Goal: Information Seeking & Learning: Learn about a topic

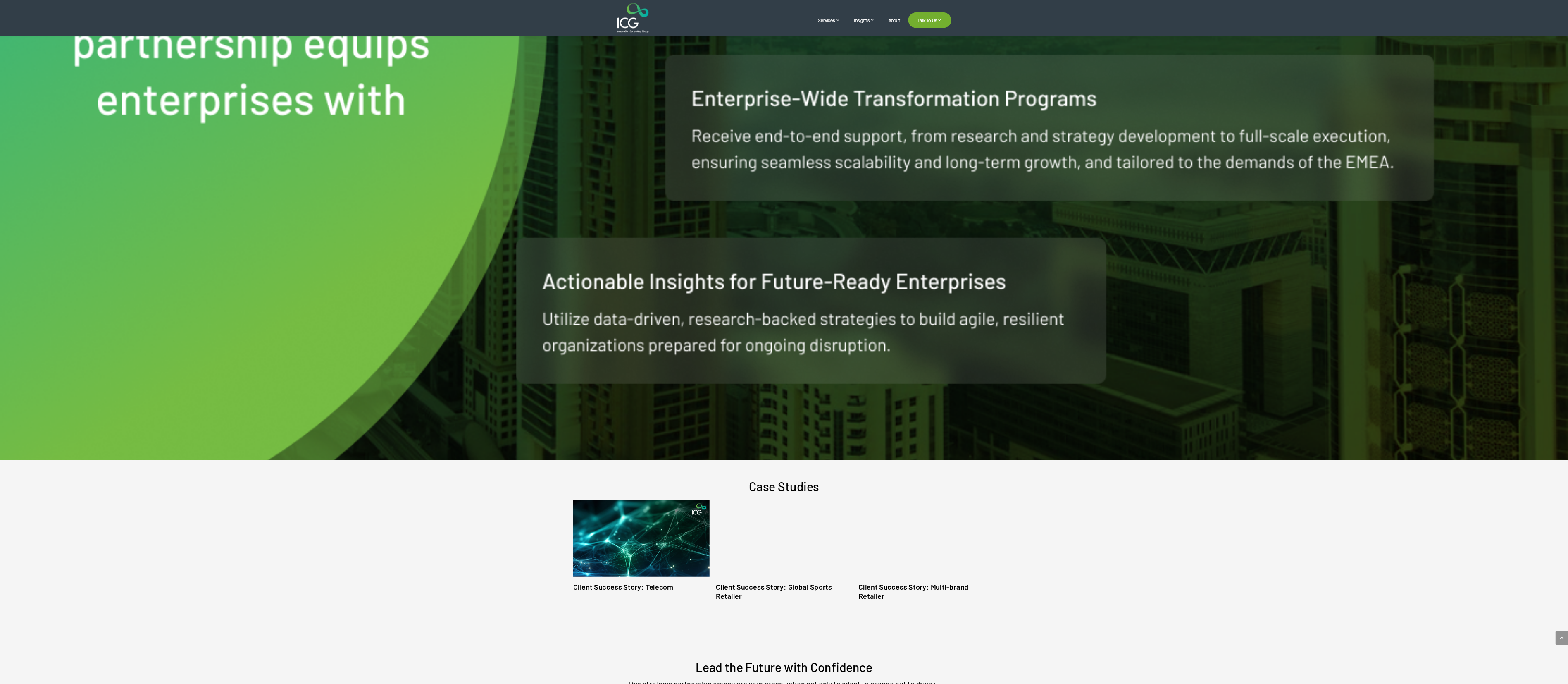
scroll to position [1686, 0]
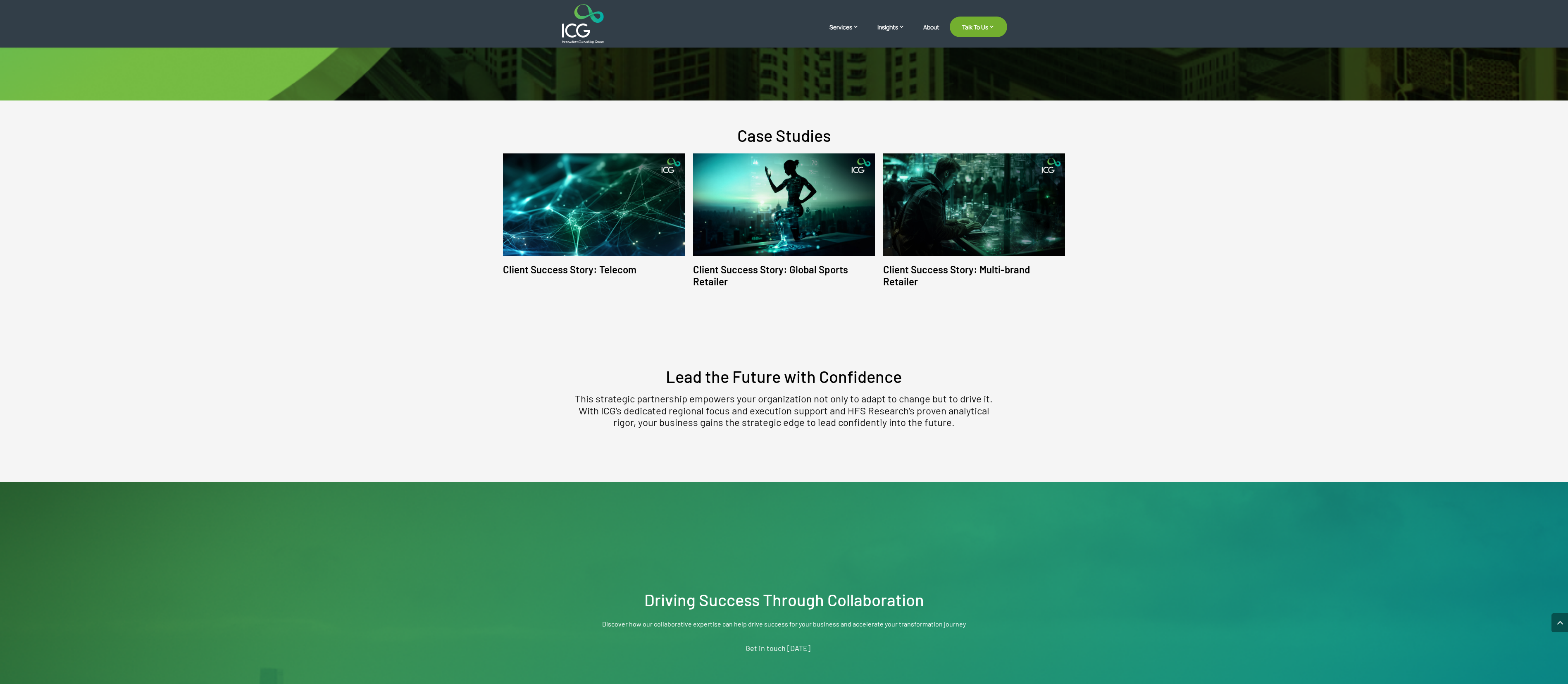
click at [523, 220] on div "Case Studies Client Success Story: Telecom Client Success Story: Global Sports …" at bounding box center [784, 206] width 1568 height 211
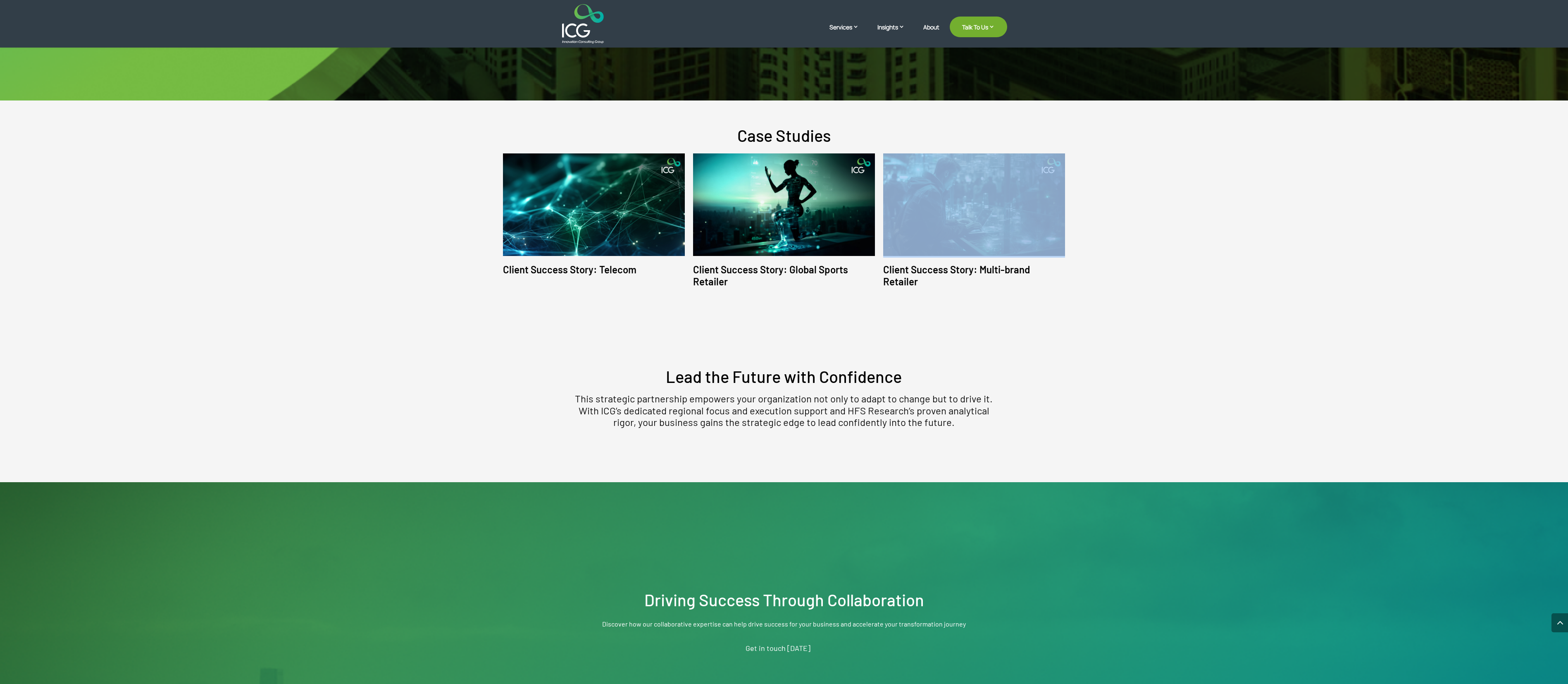
click at [523, 220] on div "Case Studies Client Success Story: Telecom Client Success Story: Global Sports …" at bounding box center [784, 206] width 1568 height 211
click at [523, 132] on div "Case Studies Client Success Story: Telecom Client Success Story: Global Sports …" at bounding box center [784, 206] width 1568 height 211
drag, startPoint x: 1246, startPoint y: 132, endPoint x: 1237, endPoint y: 93, distance: 40.0
click at [523, 130] on div "Case Studies Client Success Story: Telecom Client Success Story: Global Sports …" at bounding box center [784, 206] width 1568 height 211
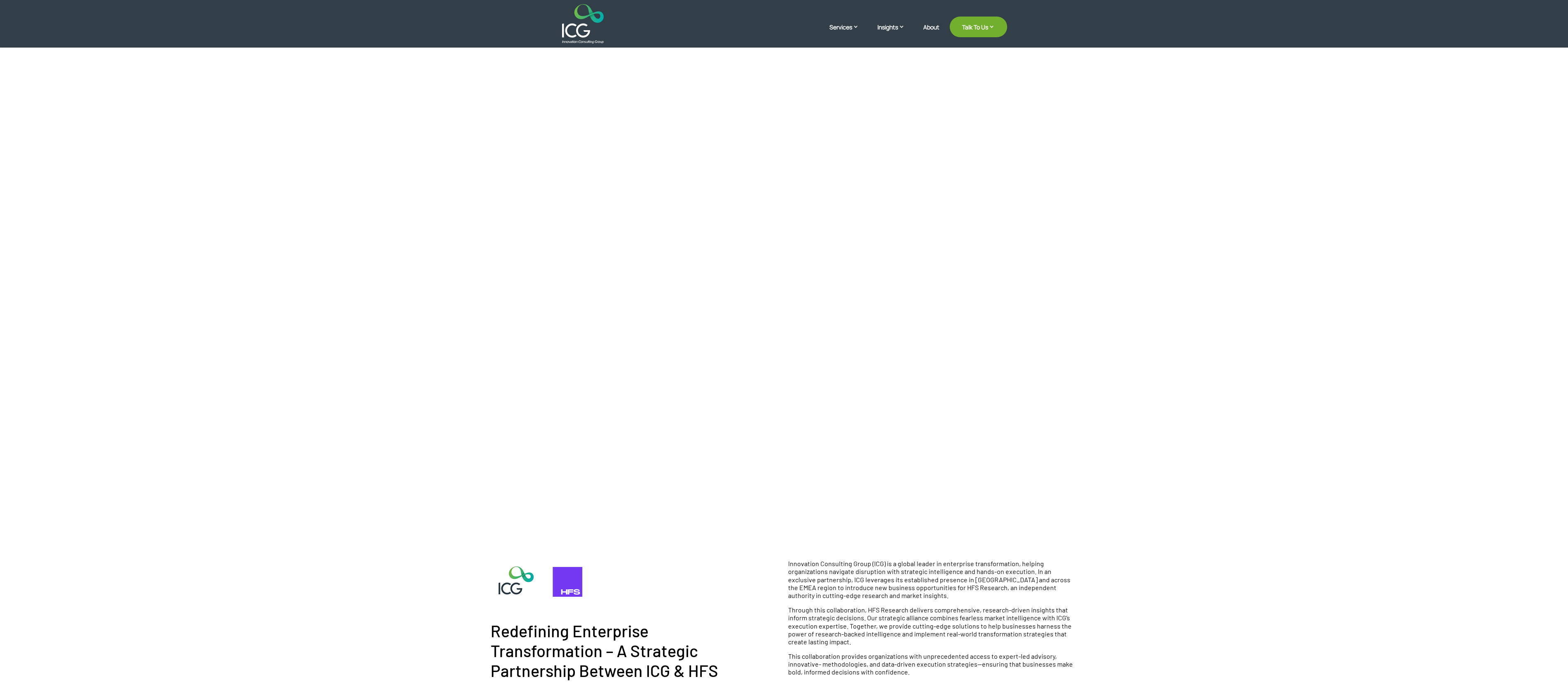
scroll to position [0, 0]
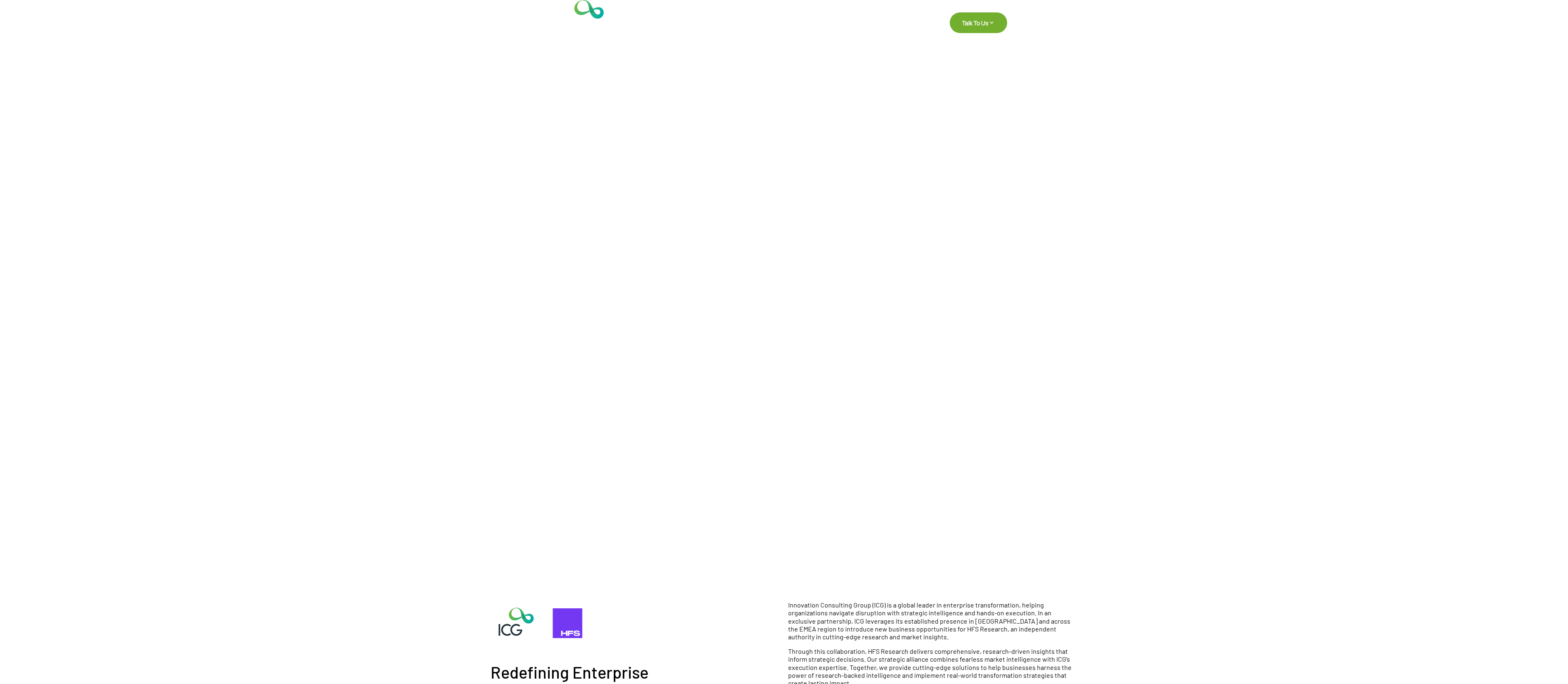
drag, startPoint x: 594, startPoint y: 243, endPoint x: 888, endPoint y: 314, distance: 302.5
click at [523, 227] on div "Driving Business Reinvention through Partnership with HFS Research Discover how…" at bounding box center [784, 274] width 595 height 547
copy div "Driving Business Reinvention through Partnership with HFS Research Discover how…"
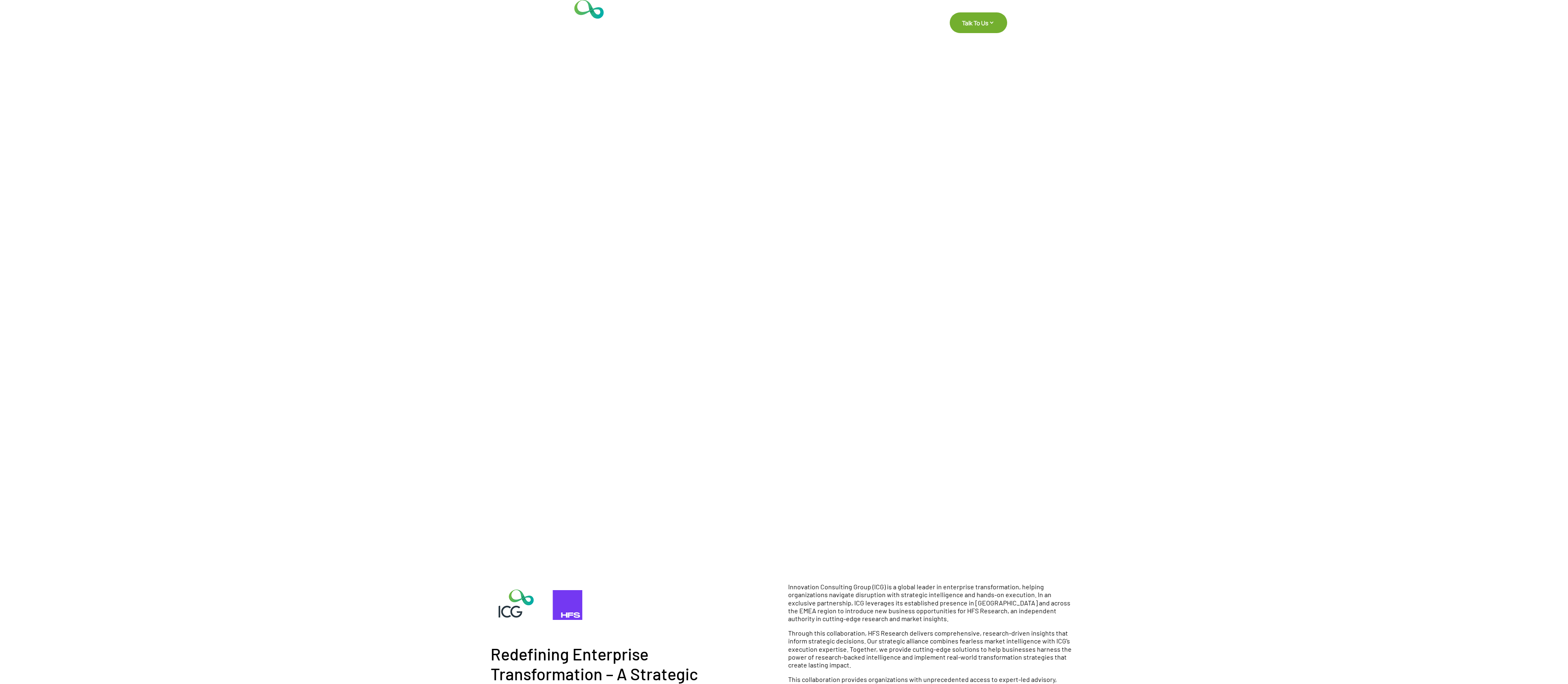
scroll to position [248, 0]
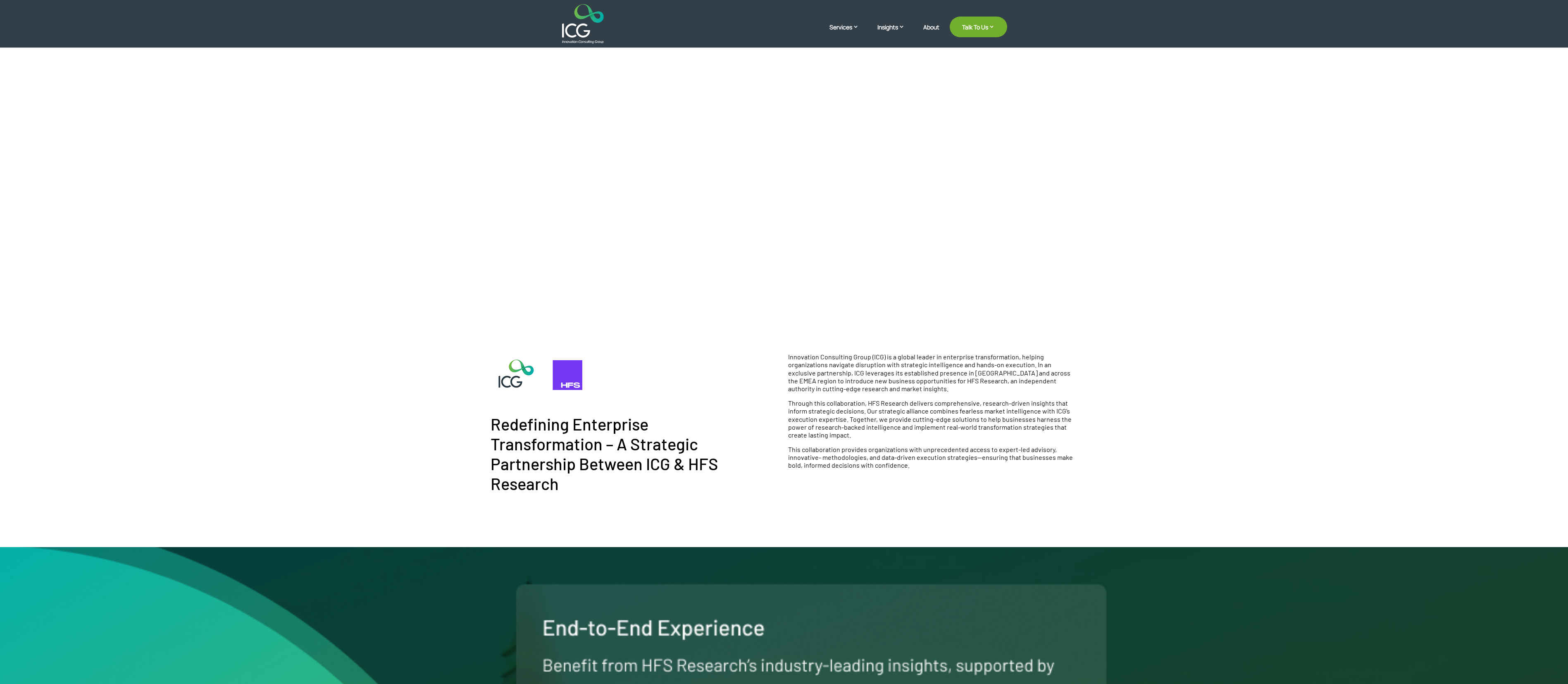
click at [514, 227] on h2 "Redefining Enterprise Transformation – A Strategic Partnership Between ICG & HF…" at bounding box center [635, 454] width 290 height 79
drag, startPoint x: 495, startPoint y: 419, endPoint x: 594, endPoint y: 481, distance: 116.8
click at [523, 227] on h2 "Redefining Enterprise Transformation – A Strategic Partnership Between ICG & HF…" at bounding box center [635, 454] width 290 height 79
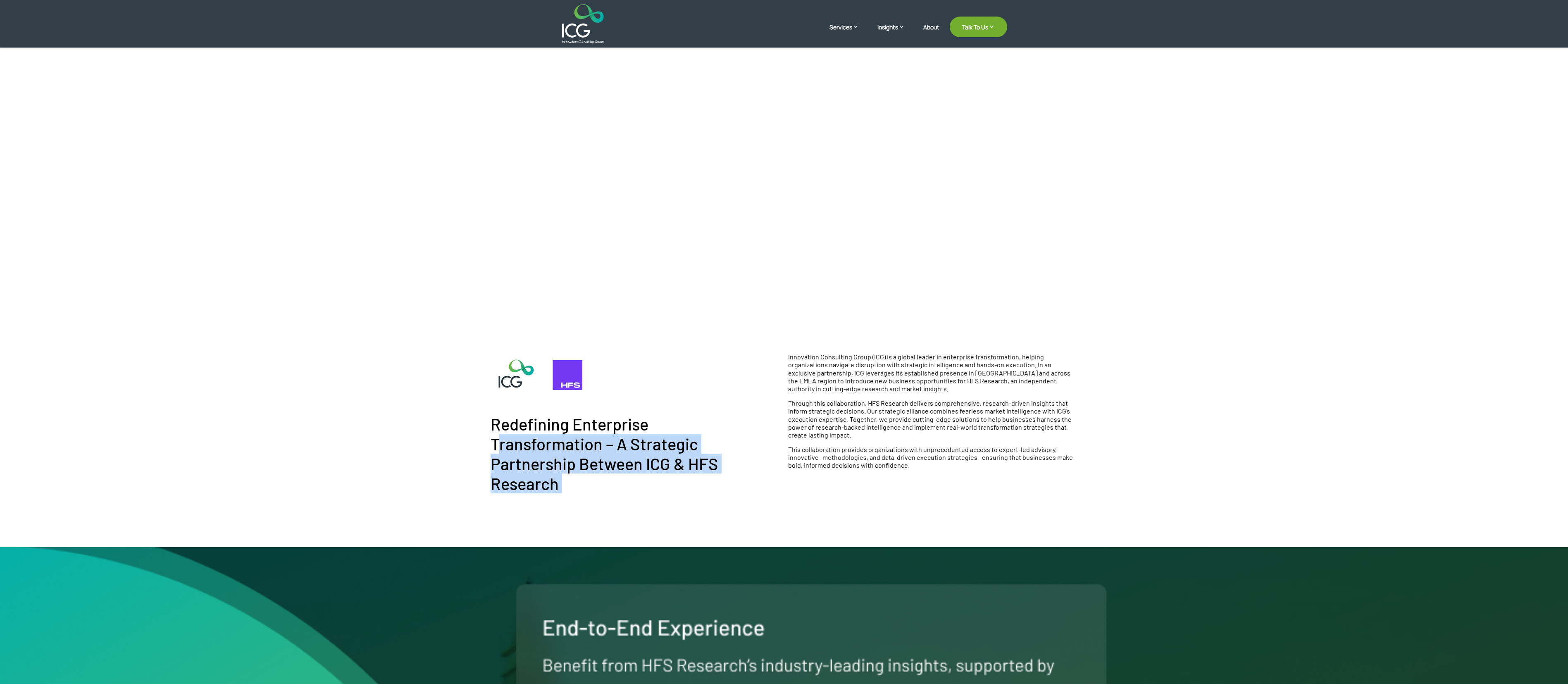
copy h2 "Redefining Enterprise Transformation – A Strategic Partnership Between ICG & HF…"
click at [523, 227] on p "Innovation Consulting Group (ICG) is a global leader in enterprise transformati…" at bounding box center [933, 375] width 290 height 46
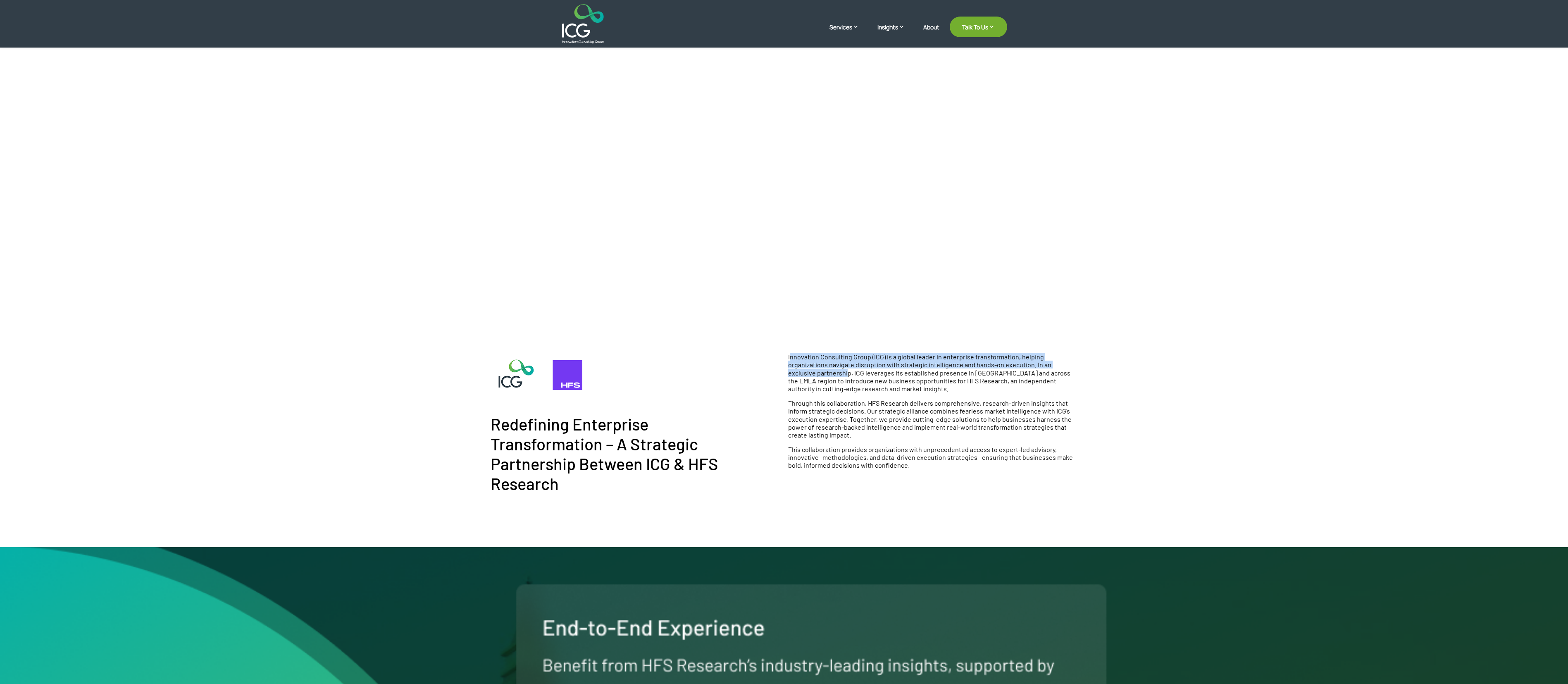
drag, startPoint x: 789, startPoint y: 356, endPoint x: 818, endPoint y: 375, distance: 34.7
click at [523, 227] on p "Innovation Consulting Group (ICG) is a global leader in enterprise transformati…" at bounding box center [933, 375] width 290 height 46
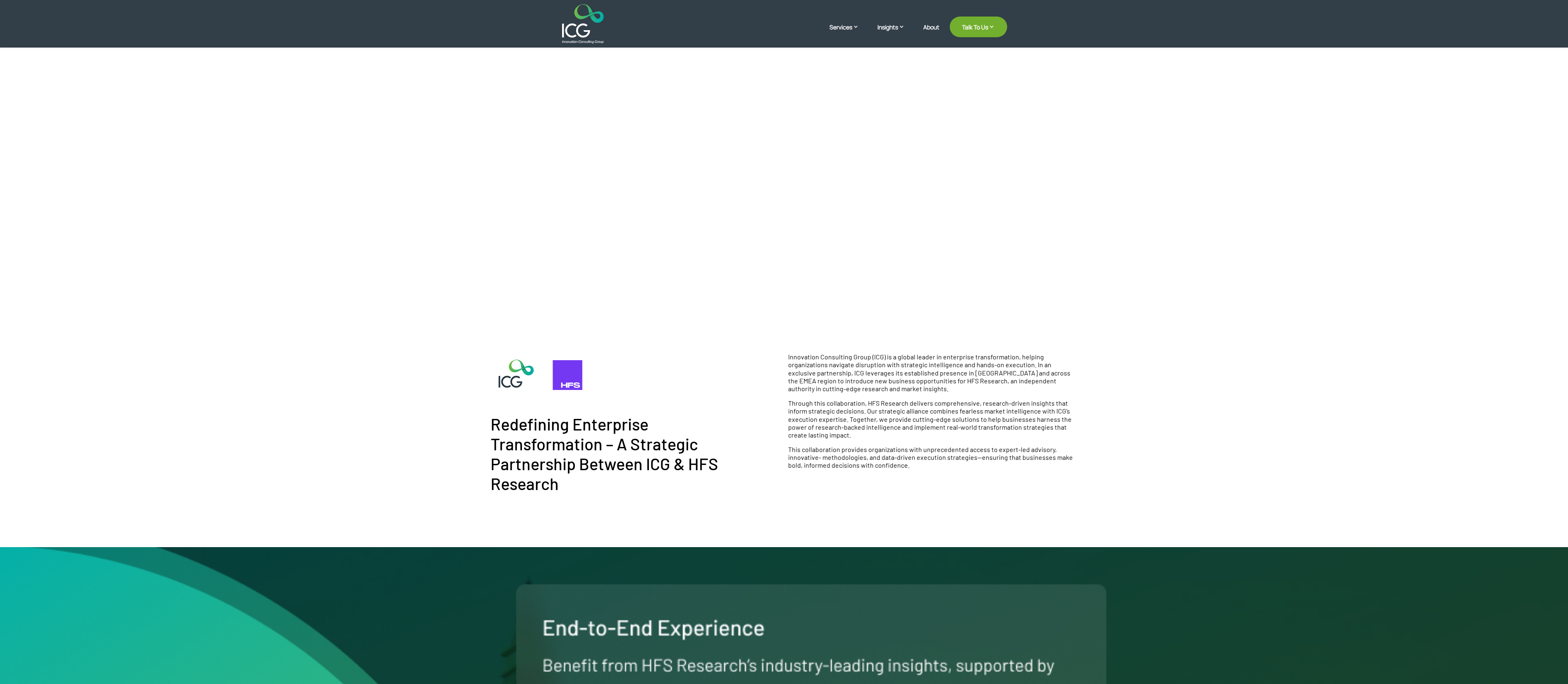
click at [523, 227] on p "This collaboration provides organizations with unprecedented access to expert-l…" at bounding box center [933, 457] width 290 height 24
drag, startPoint x: 919, startPoint y: 464, endPoint x: 879, endPoint y: 461, distance: 40.1
click at [523, 227] on p "This collaboration provides organizations with unprecedented access to expert-l…" at bounding box center [933, 457] width 290 height 24
click at [523, 227] on div "Innovation Consulting Group (ICG) is a global leader in enterprise transformati…" at bounding box center [932, 423] width 297 height 149
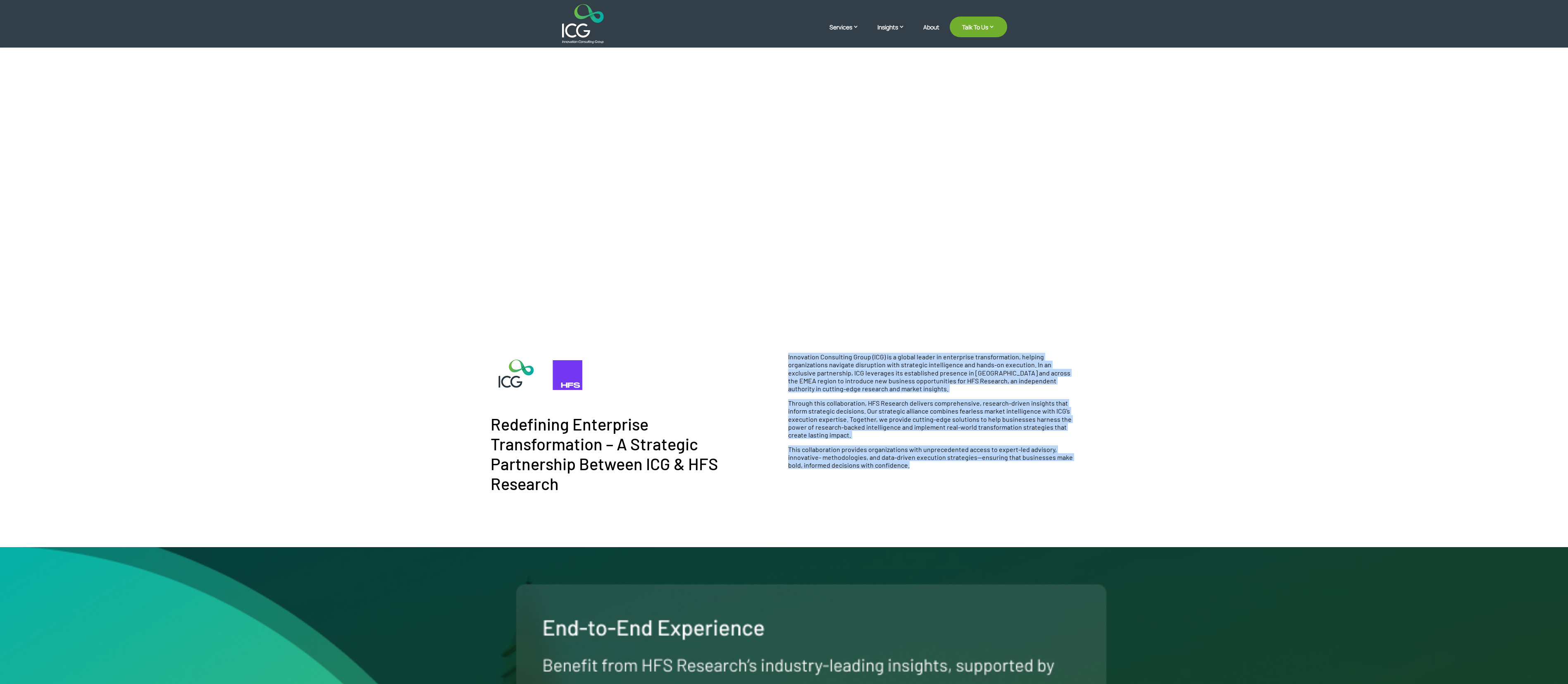
drag, startPoint x: 931, startPoint y: 468, endPoint x: 811, endPoint y: 388, distance: 144.2
click at [523, 227] on div "Innovation Consulting Group (ICG) is a global leader in enterprise transformati…" at bounding box center [932, 423] width 297 height 149
copy div "Loremipsum Dolorsitam Conse (ADI) el s doeius tempor in utlaboreet doloremagnaa…"
